Goal: Task Accomplishment & Management: Manage account settings

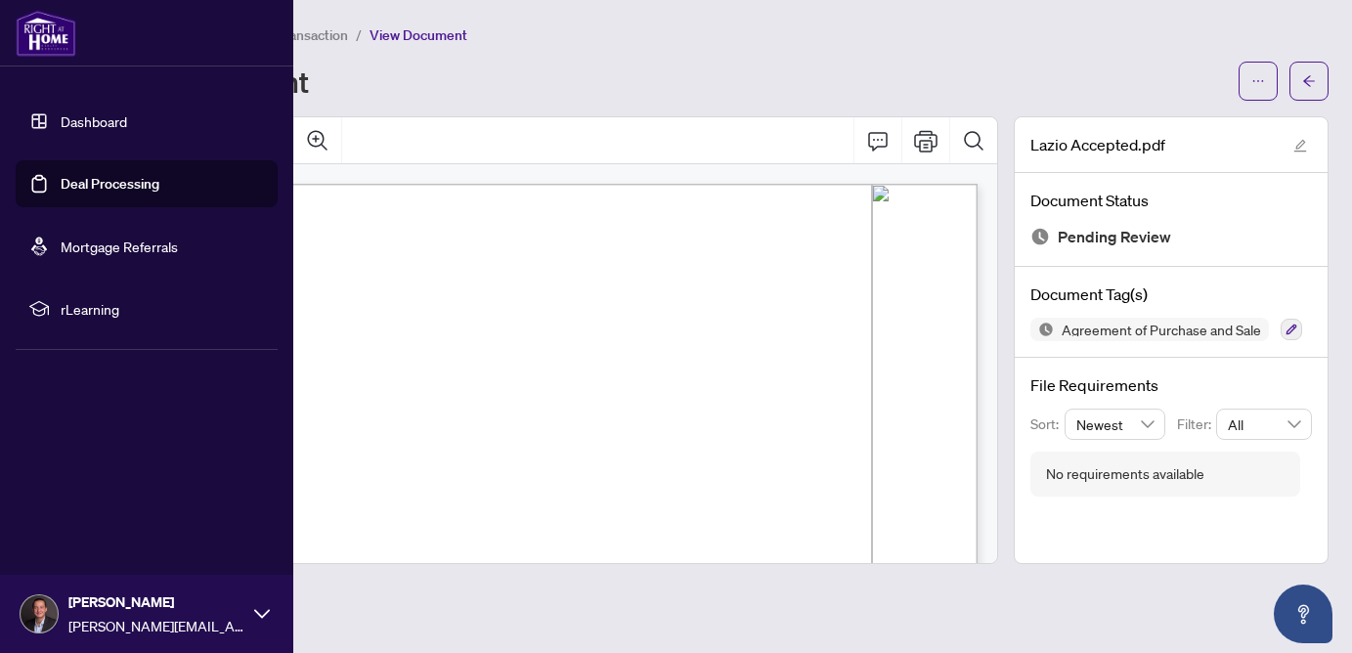
click at [61, 123] on link "Dashboard" at bounding box center [94, 121] width 66 height 18
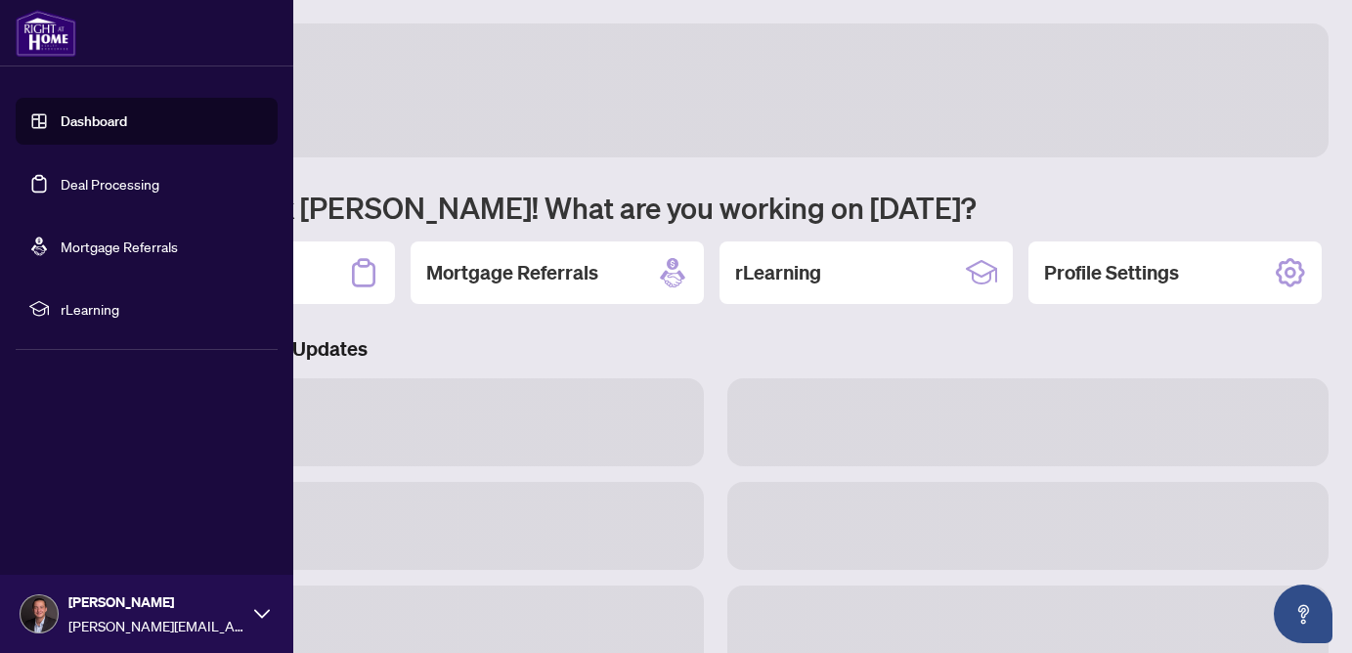
click at [100, 122] on link "Dashboard" at bounding box center [94, 121] width 66 height 18
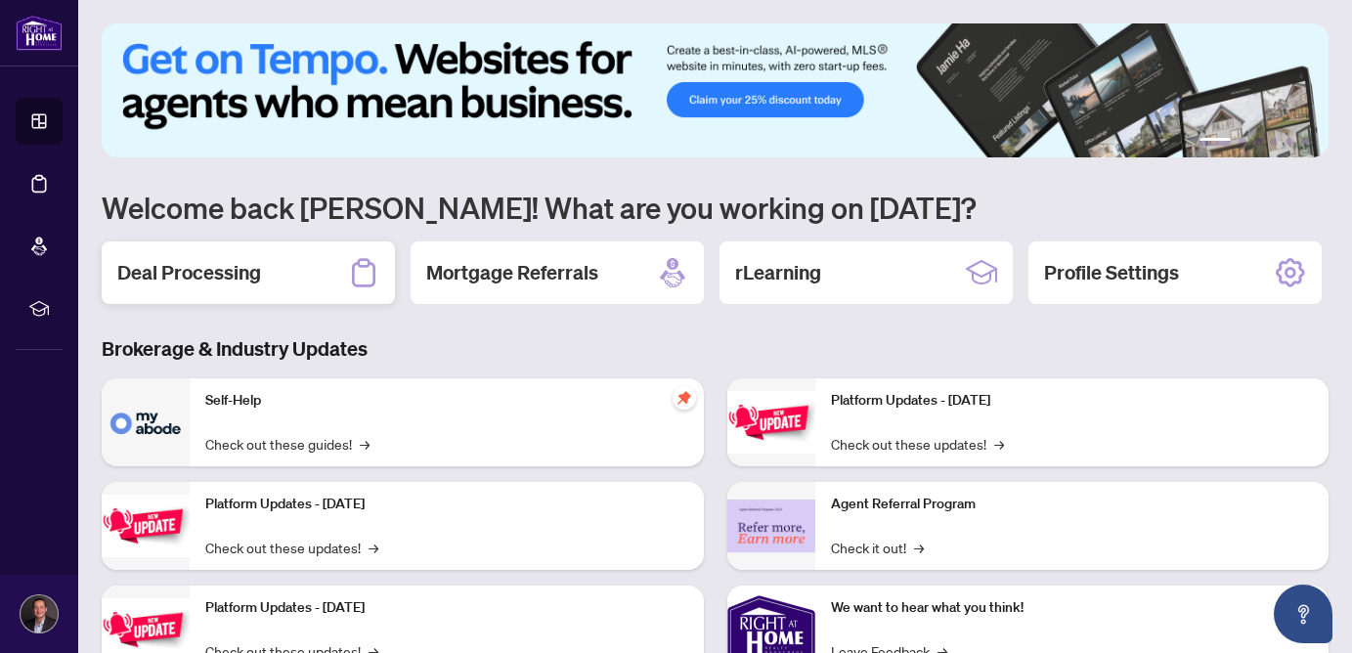
click at [274, 265] on div "Deal Processing" at bounding box center [248, 273] width 293 height 63
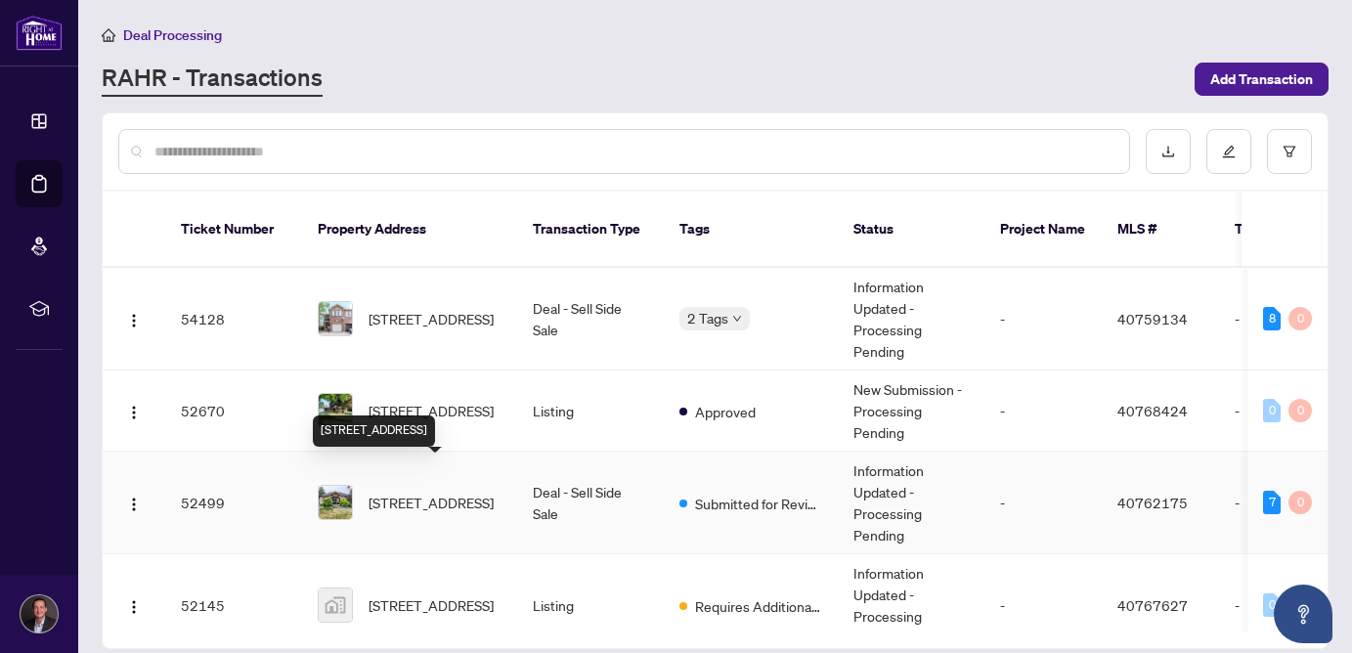
click at [405, 492] on span "[STREET_ADDRESS]" at bounding box center [431, 503] width 125 height 22
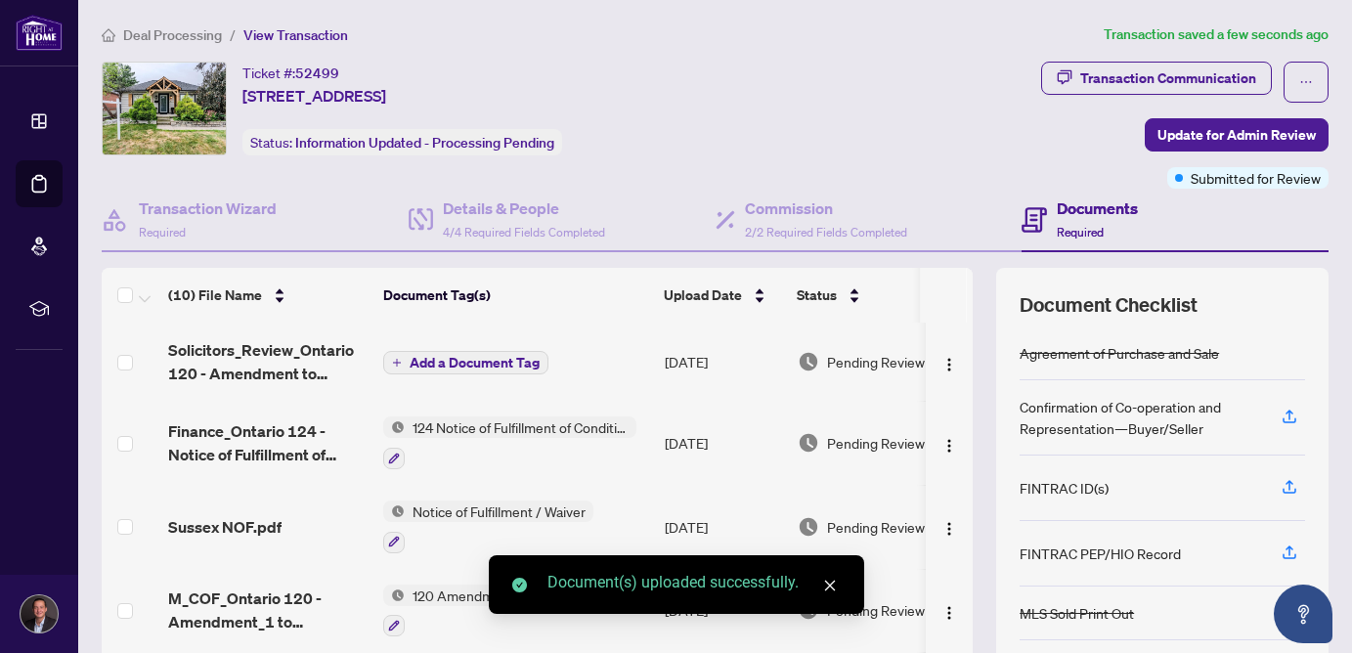
click at [403, 361] on button "Add a Document Tag" at bounding box center [465, 362] width 165 height 23
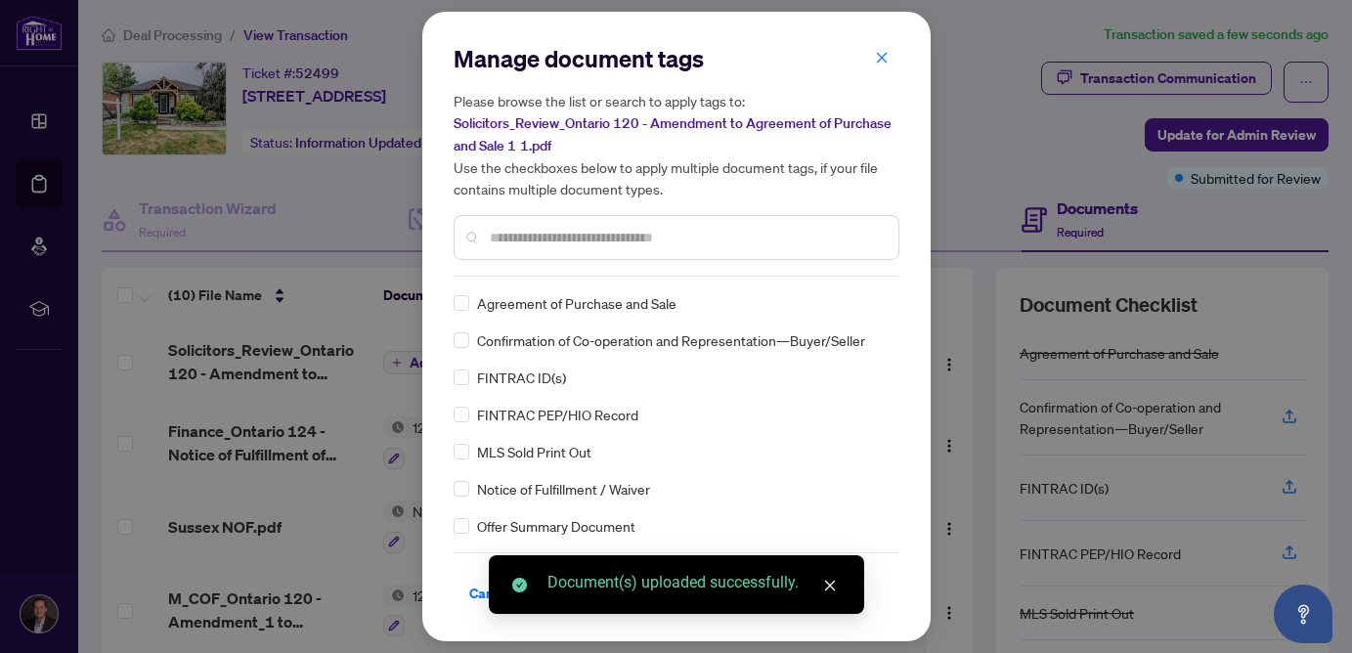
click at [532, 273] on div "Manage document tags Please browse the list or search to apply tags to: Solicit…" at bounding box center [677, 160] width 446 height 234
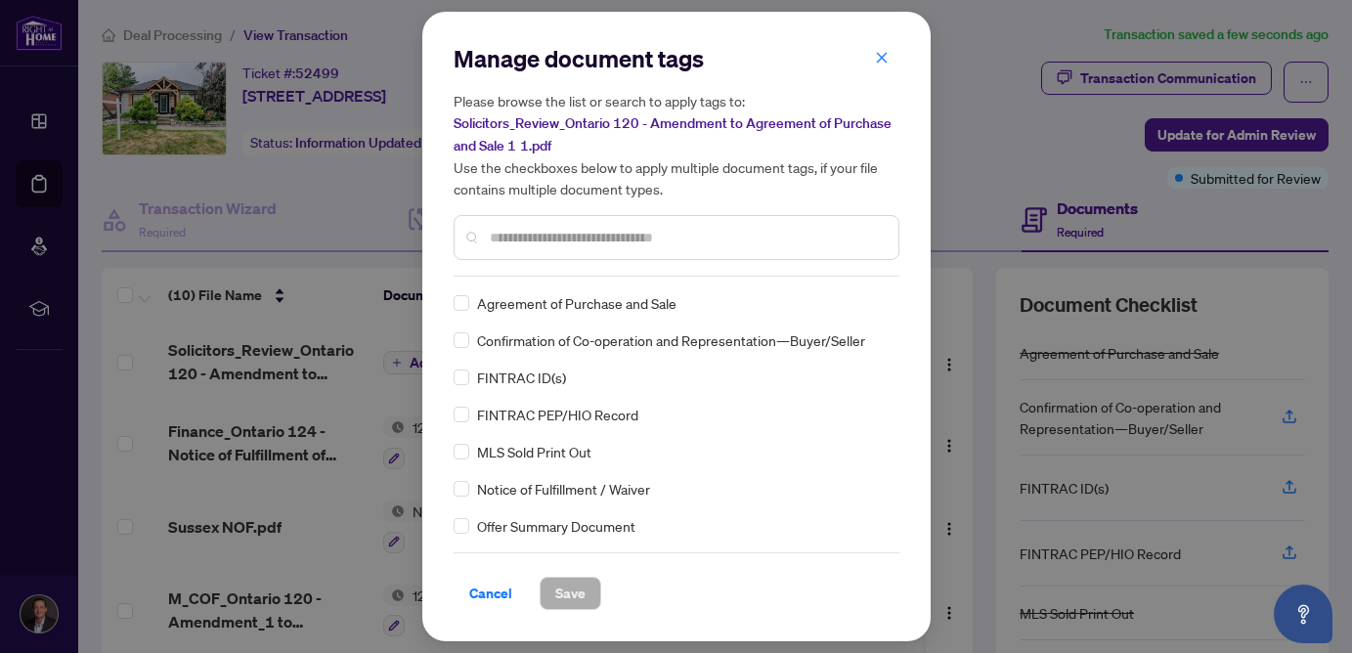
click at [523, 231] on input "text" at bounding box center [686, 238] width 393 height 22
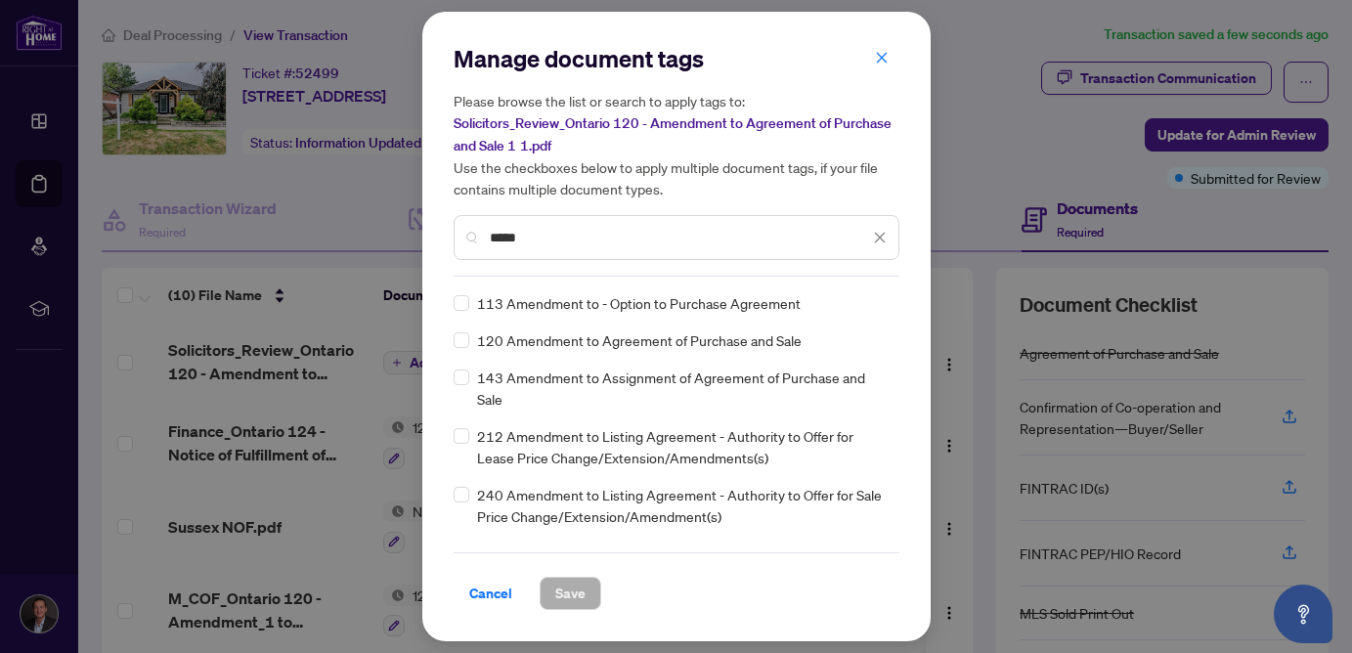
type input "*****"
click at [571, 597] on span "Save" at bounding box center [570, 593] width 30 height 31
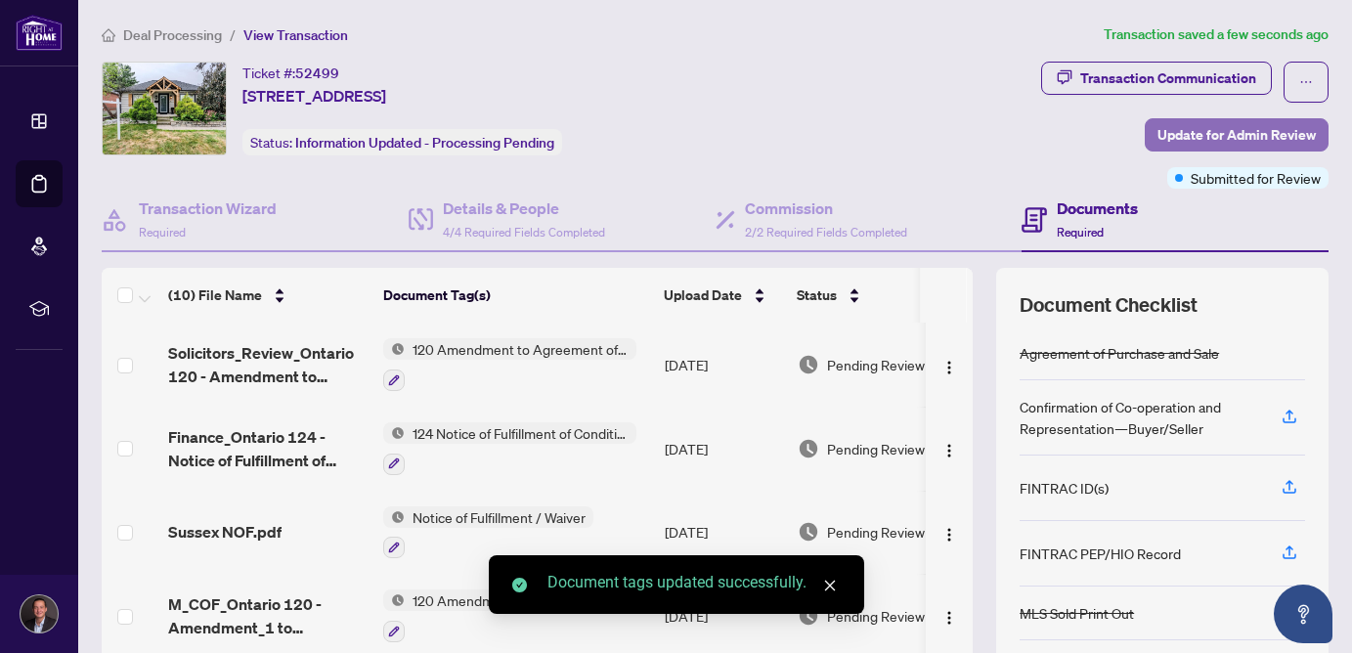
click at [1229, 148] on span "Update for Admin Review" at bounding box center [1237, 134] width 158 height 31
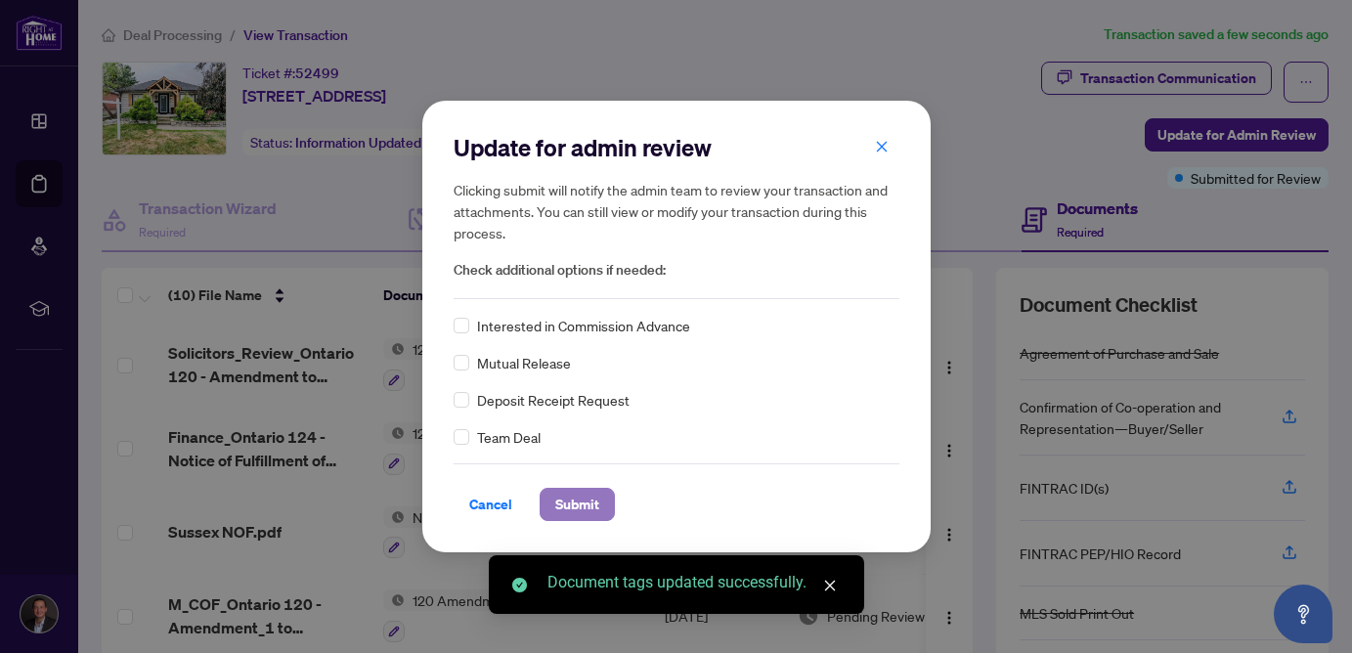
click at [595, 509] on span "Submit" at bounding box center [577, 504] width 44 height 31
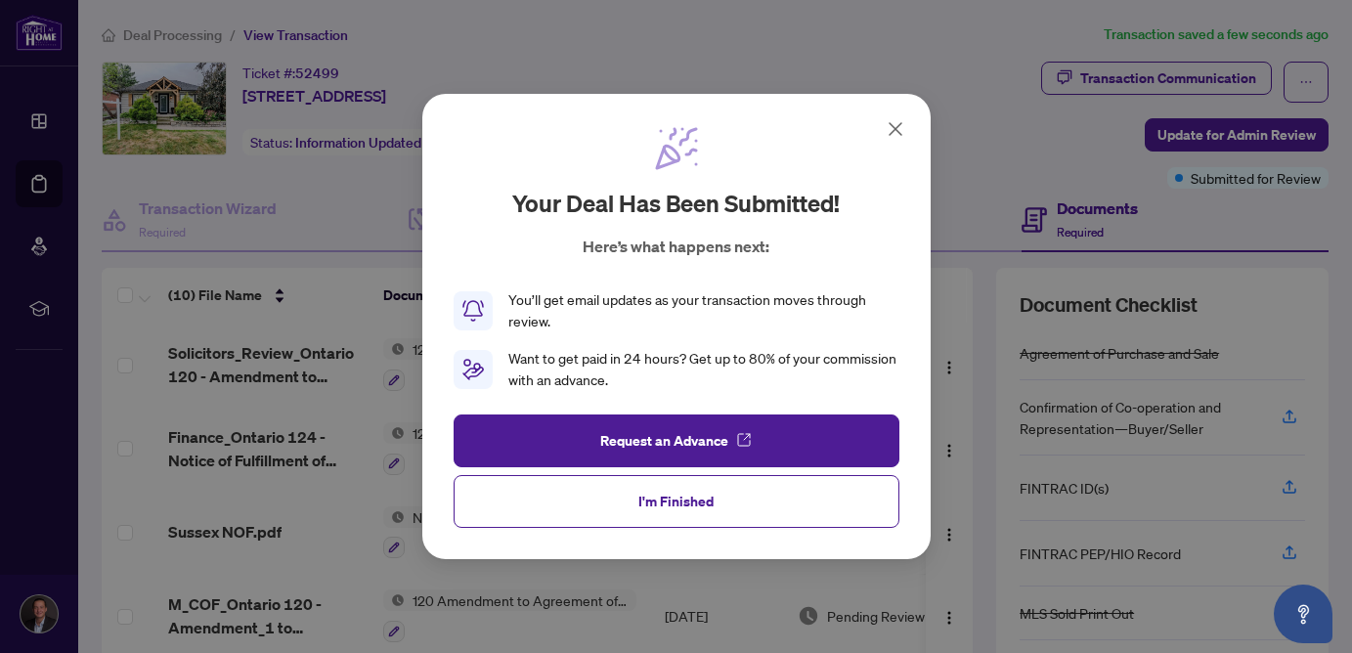
click at [896, 122] on icon at bounding box center [895, 128] width 23 height 23
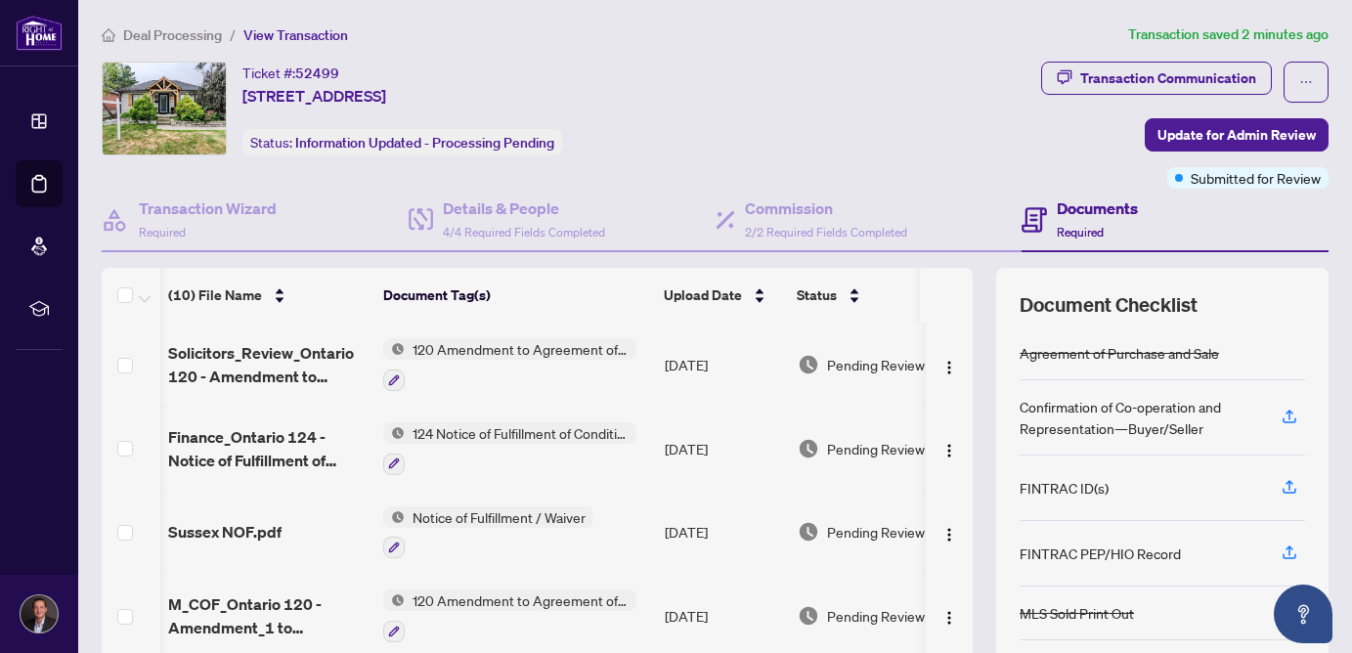
scroll to position [0, 35]
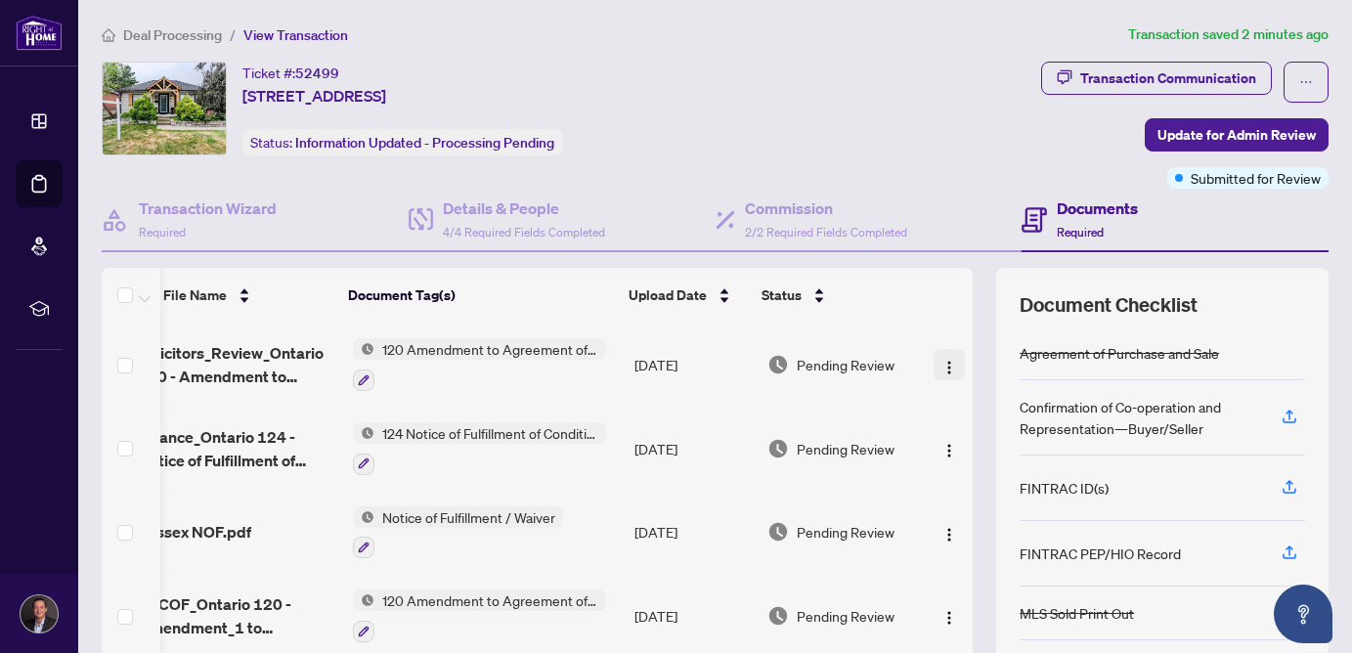
click at [951, 361] on img "button" at bounding box center [950, 368] width 16 height 16
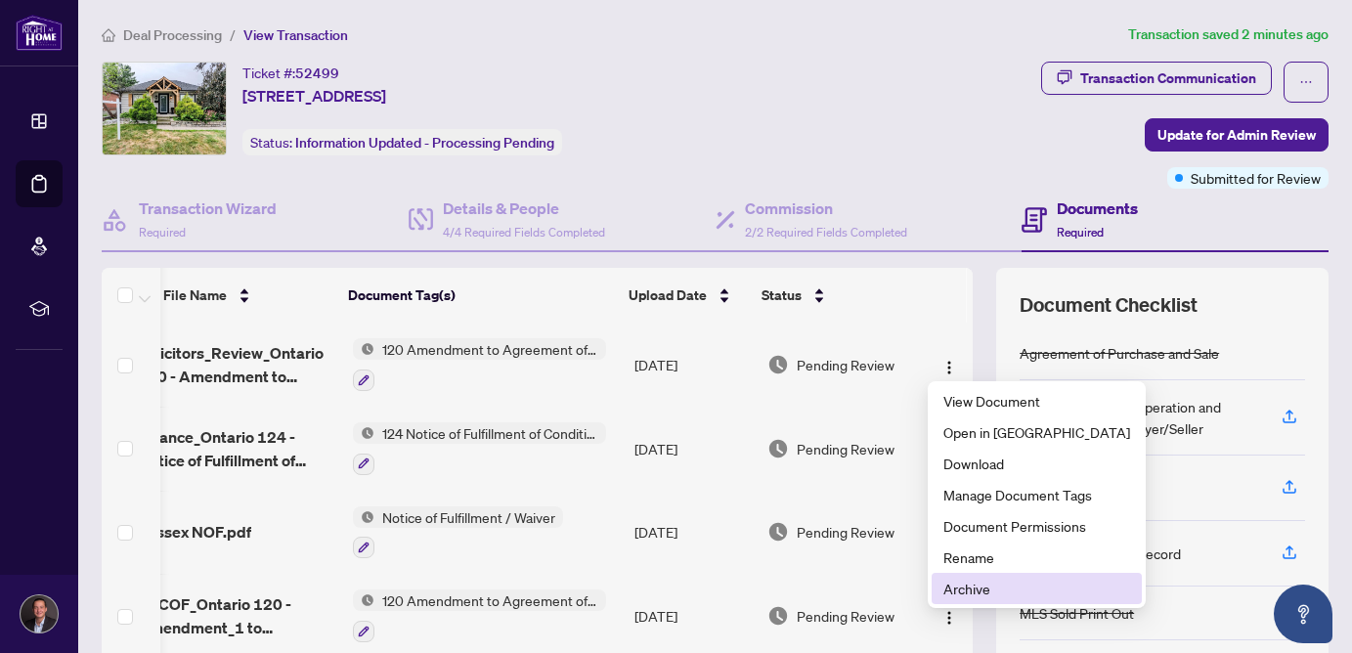
click at [964, 595] on span "Archive" at bounding box center [1037, 589] width 187 height 22
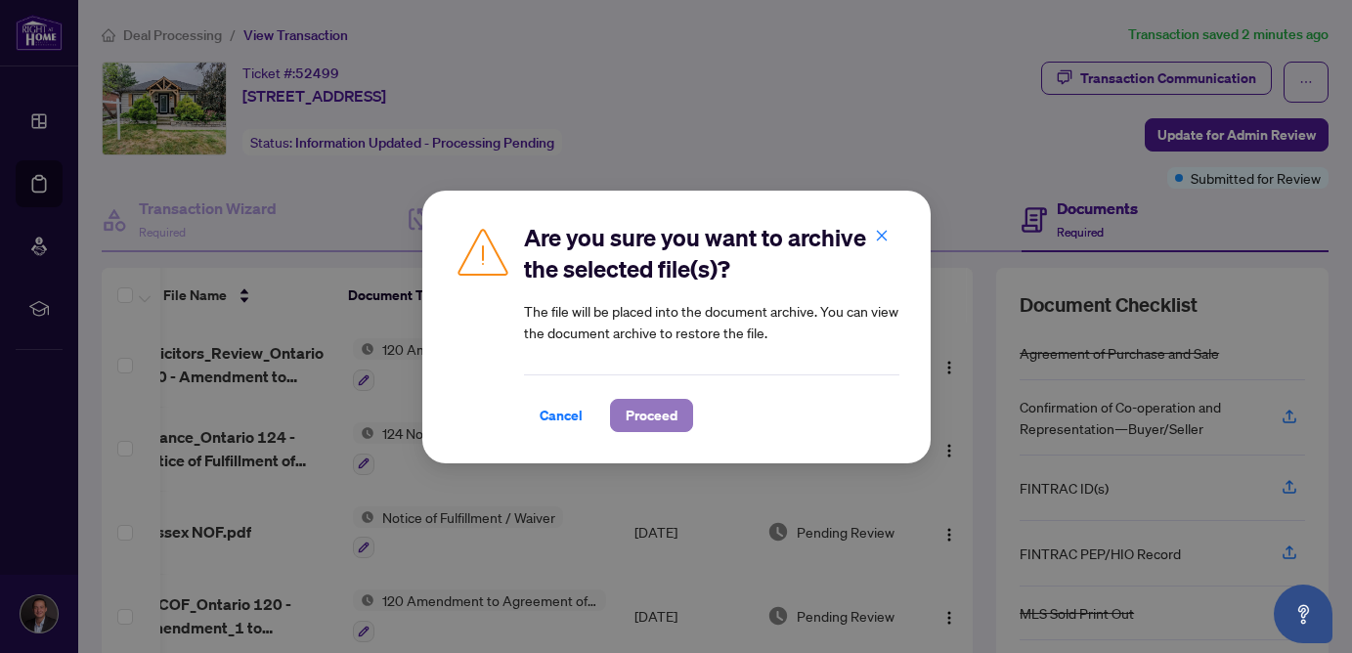
click at [638, 421] on span "Proceed" at bounding box center [652, 415] width 52 height 31
